Goal: Information Seeking & Learning: Understand process/instructions

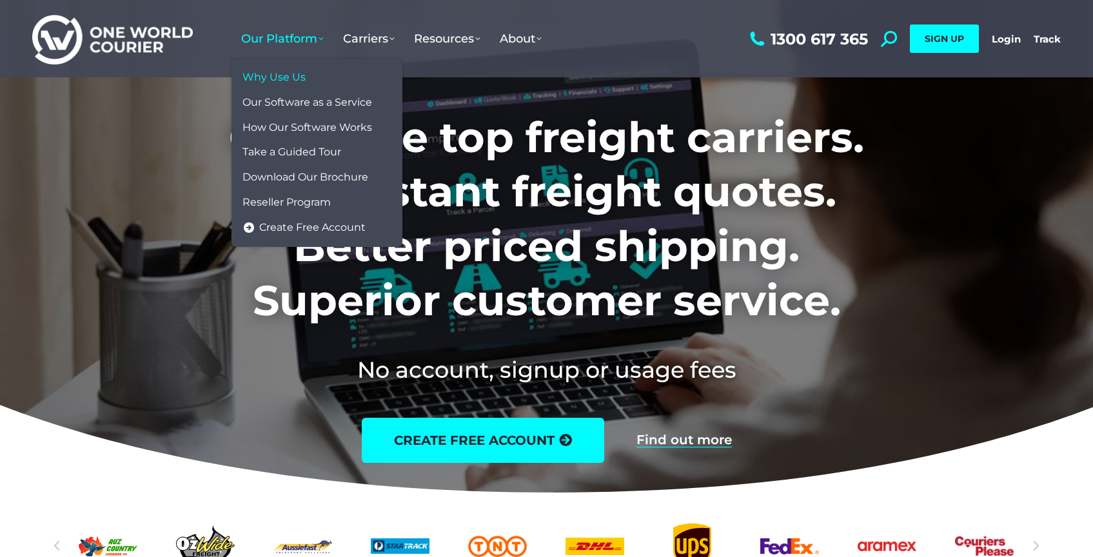
click at [277, 75] on span "Why Use Us" at bounding box center [274, 78] width 63 height 14
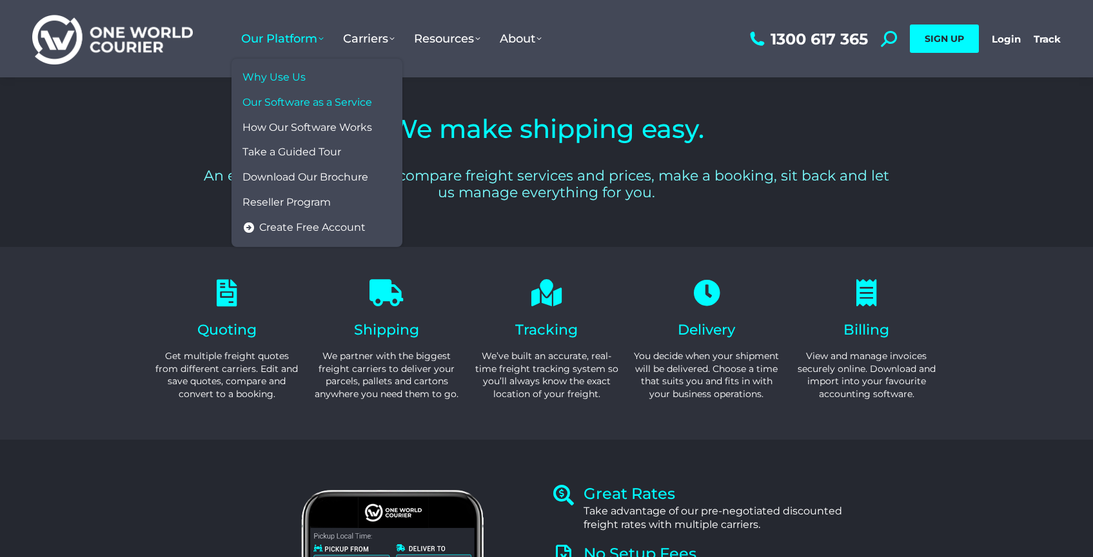
click at [299, 106] on span "Our Software as a Service" at bounding box center [308, 103] width 130 height 14
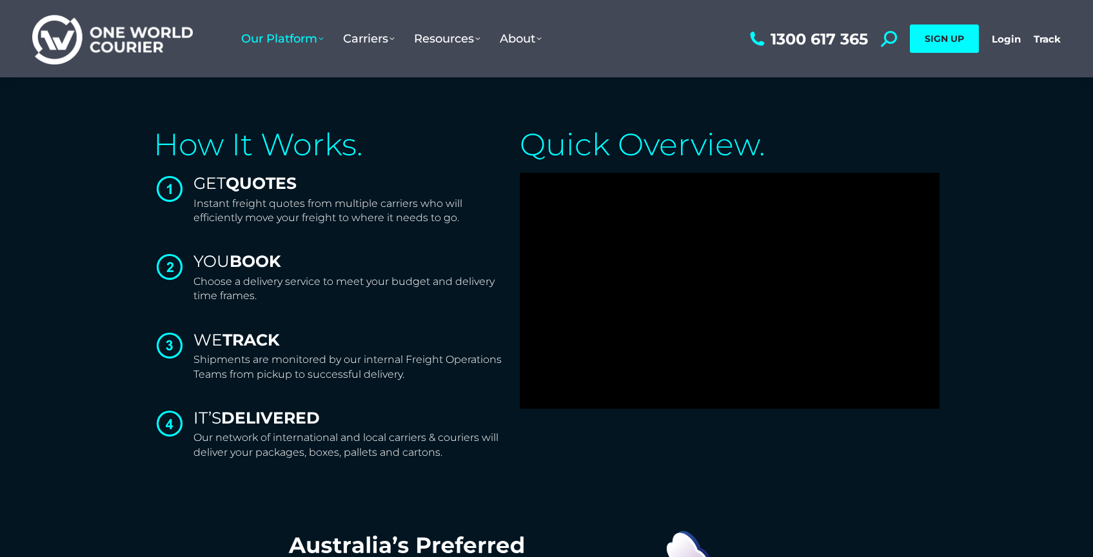
click at [156, 131] on h2 "How It Works." at bounding box center [331, 144] width 354 height 31
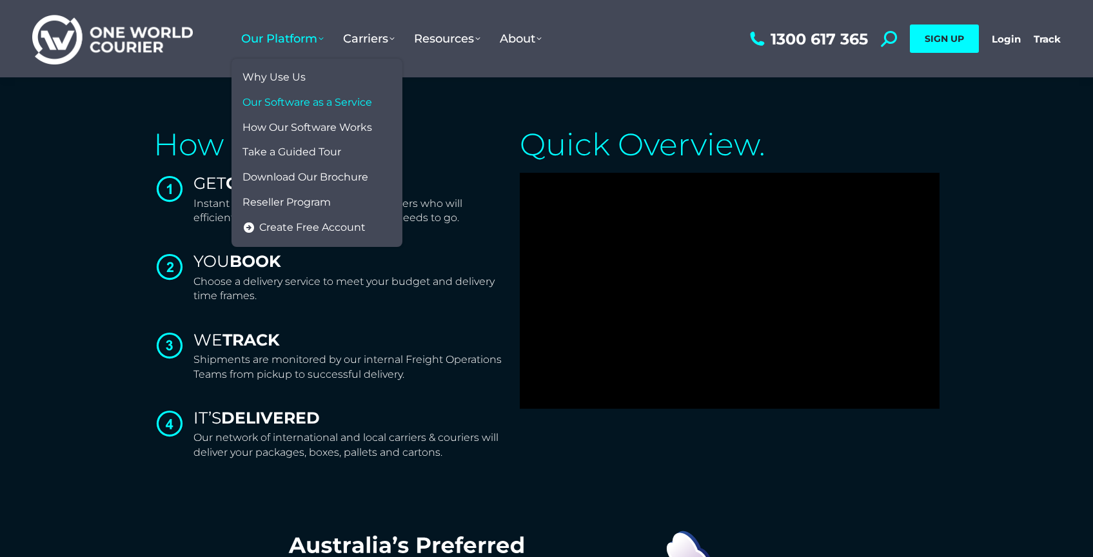
click at [306, 45] on span "Our Platform" at bounding box center [282, 39] width 83 height 14
click at [292, 124] on span "How Our Software Works" at bounding box center [308, 128] width 130 height 14
